Goal: Task Accomplishment & Management: Manage account settings

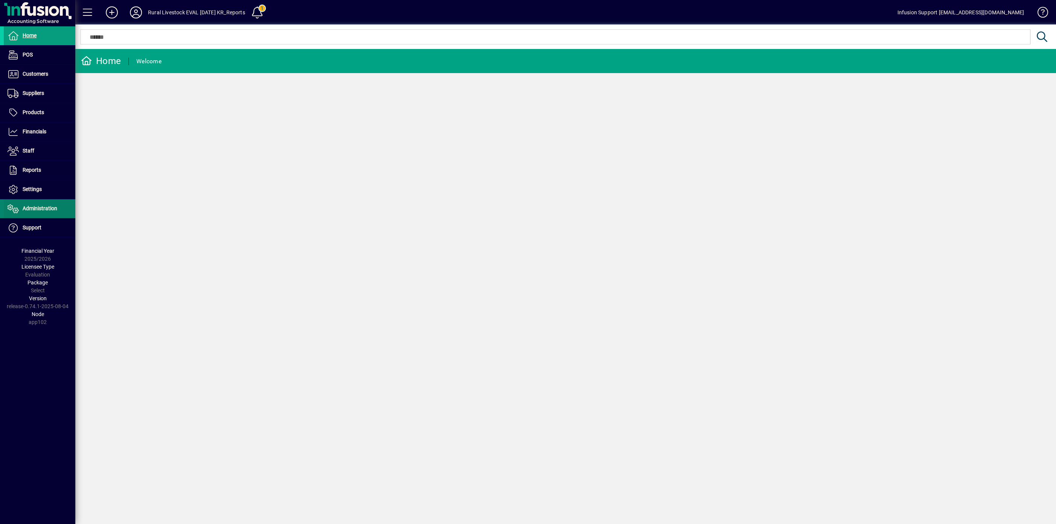
click at [34, 211] on span "Administration" at bounding box center [40, 208] width 35 height 6
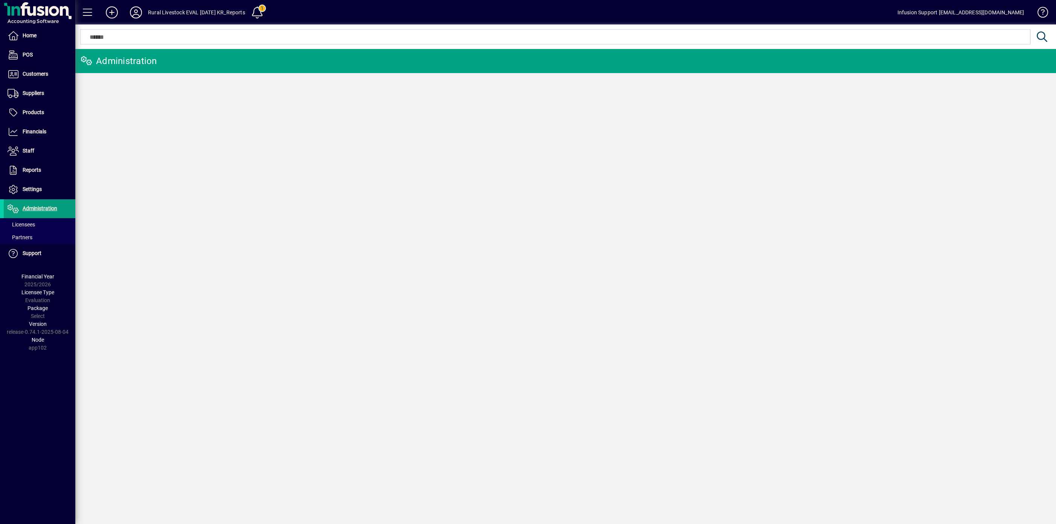
click at [21, 224] on span "Licensees" at bounding box center [21, 224] width 27 height 6
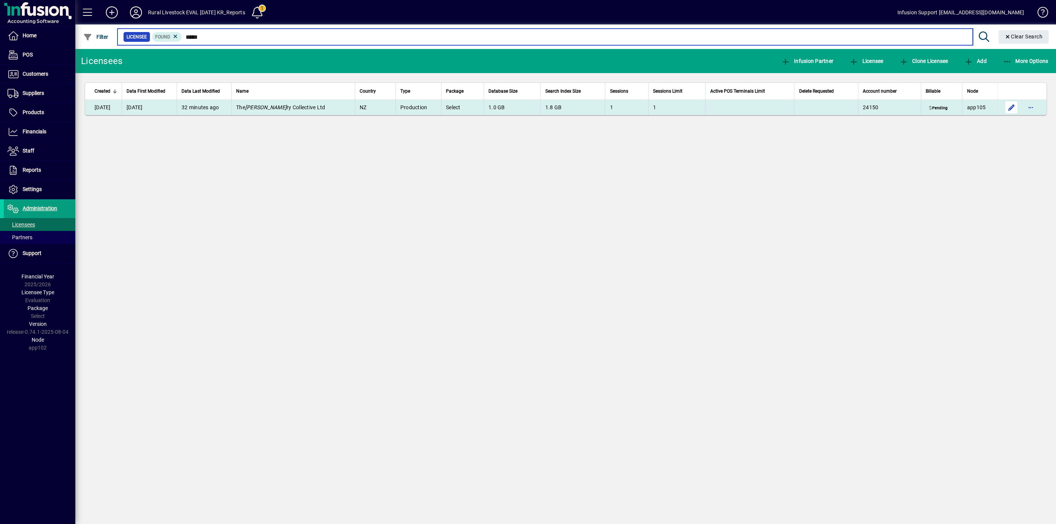
type input "*****"
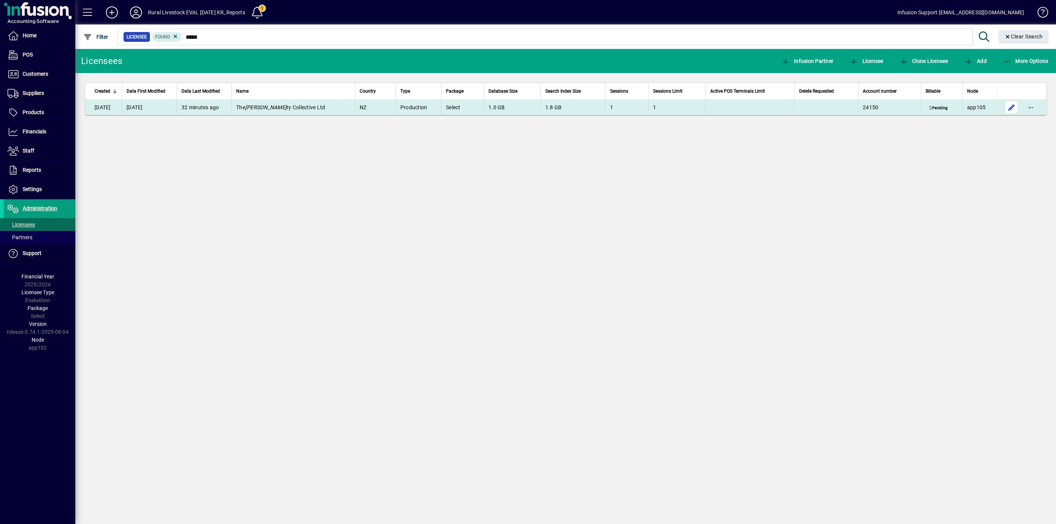
click at [1012, 108] on span "button" at bounding box center [1011, 107] width 18 height 18
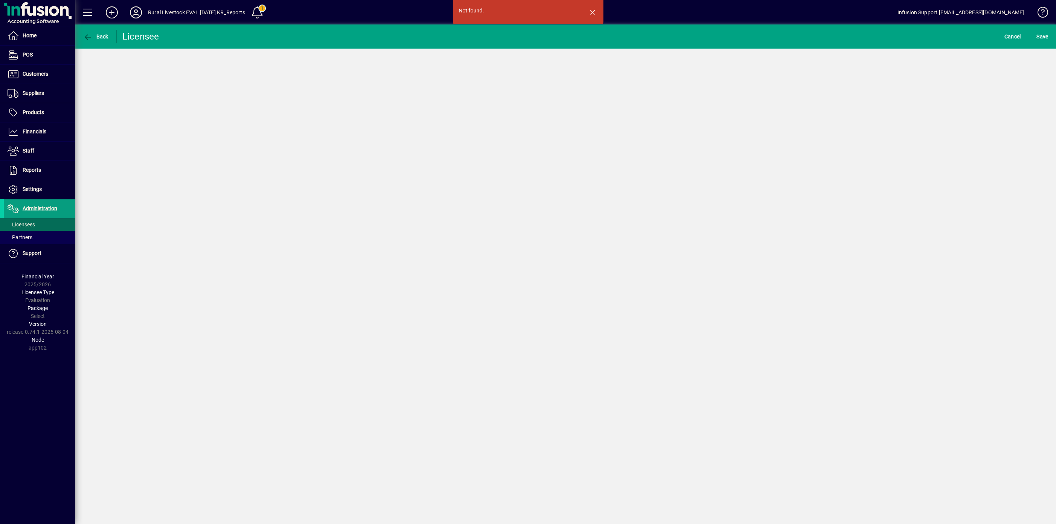
click at [467, 316] on div "Not found. Back Licensee Cancel S ave" at bounding box center [565, 273] width 980 height 499
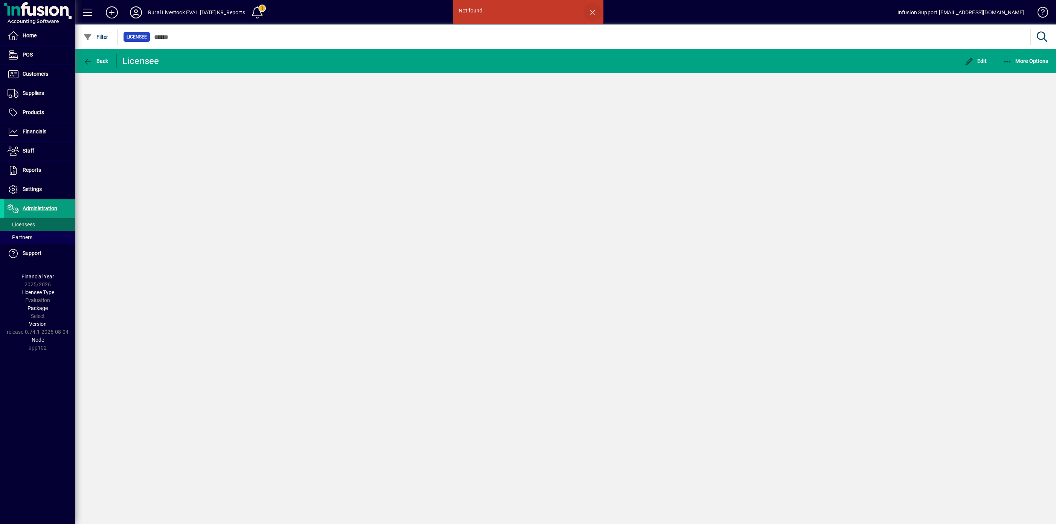
click at [590, 12] on span "button" at bounding box center [592, 12] width 18 height 18
click at [23, 222] on span at bounding box center [40, 224] width 72 height 18
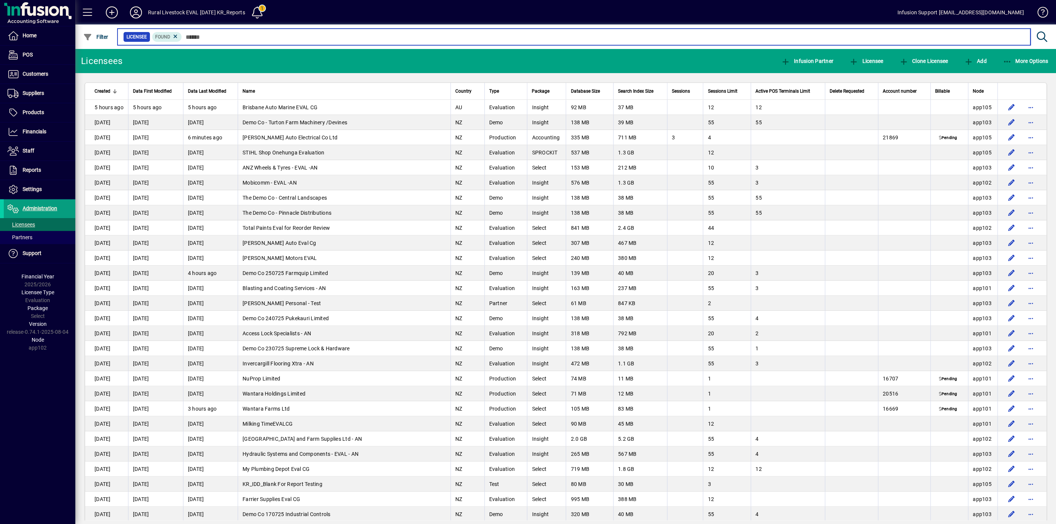
click at [962, 36] on input "text" at bounding box center [603, 37] width 842 height 11
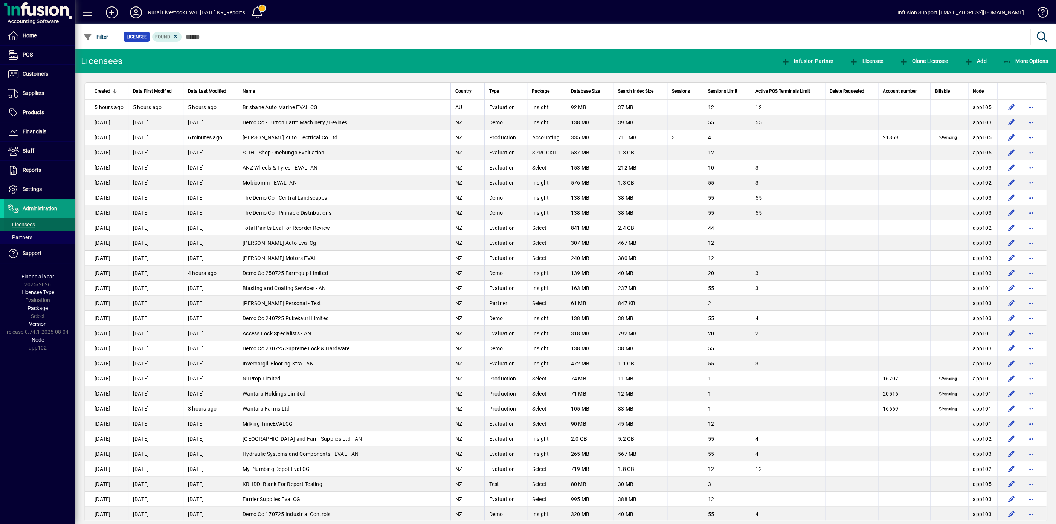
click at [21, 224] on span "Licensees" at bounding box center [21, 224] width 27 height 6
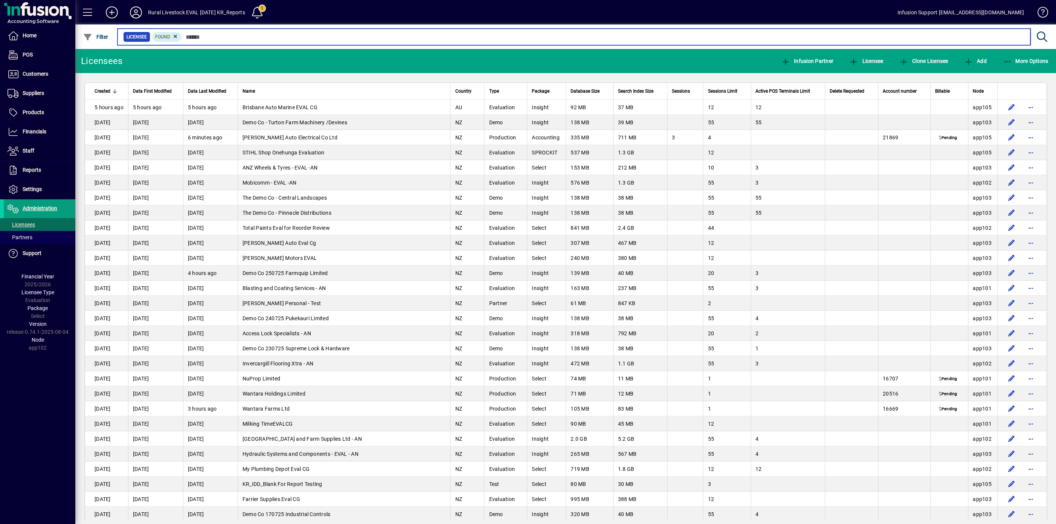
click at [293, 38] on input "text" at bounding box center [603, 37] width 842 height 11
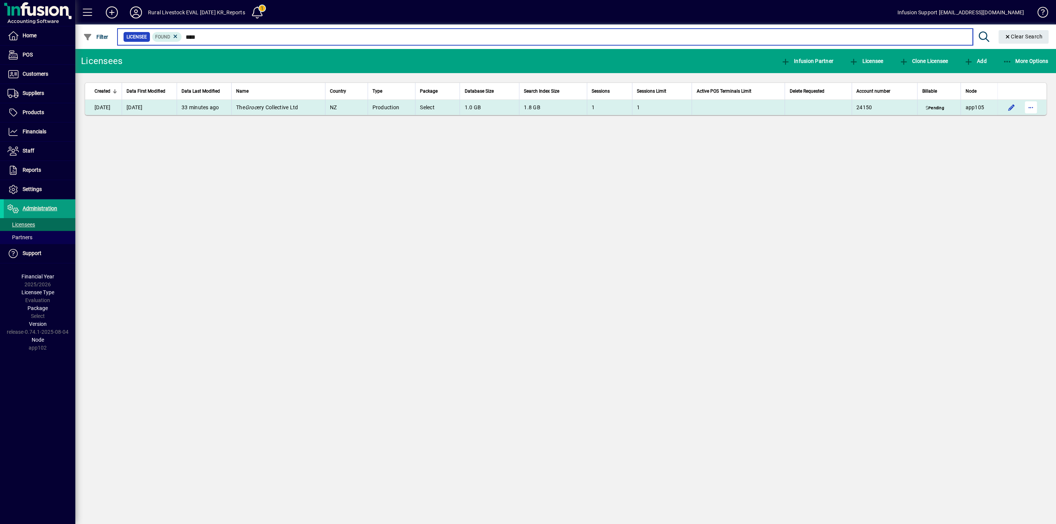
type input "****"
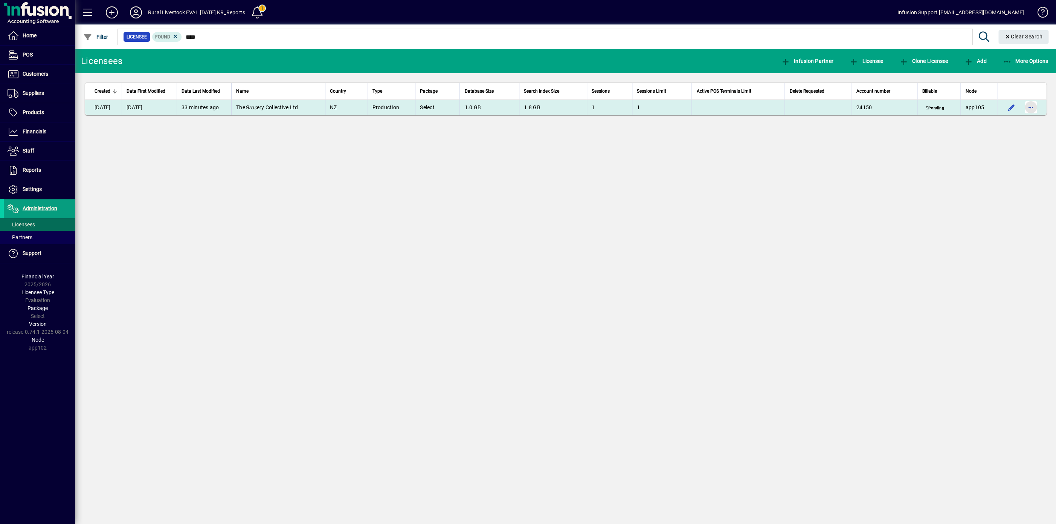
click at [1026, 107] on span "button" at bounding box center [1031, 107] width 18 height 18
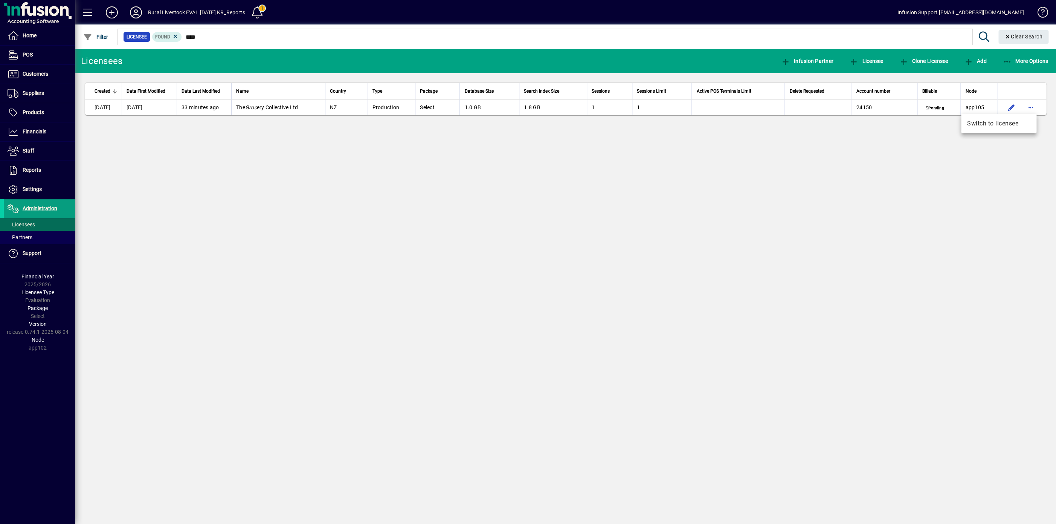
click at [993, 125] on span "Switch to licensee" at bounding box center [998, 123] width 63 height 9
